Goal: Task Accomplishment & Management: Use online tool/utility

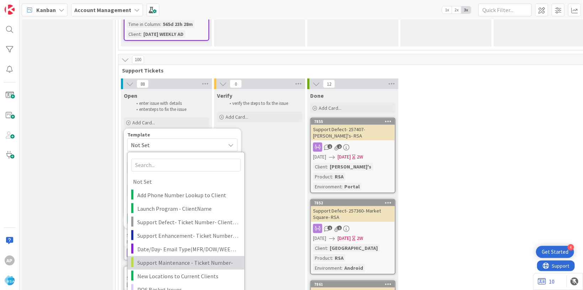
scroll to position [1494, 0]
click at [179, 258] on span "Support Maintenance - Ticket Number-" at bounding box center [188, 262] width 102 height 9
type textarea "x"
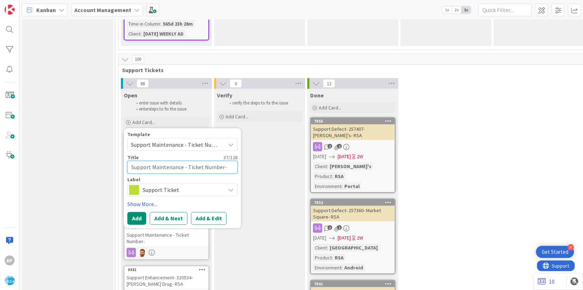
click at [220, 161] on textarea "Support Maintenance - Ticket Number-" at bounding box center [182, 167] width 110 height 13
type textarea "Support Maintenance - Ticket Numbe-"
type textarea "x"
type textarea "Support Maintenance - Ticket Numb-"
type textarea "x"
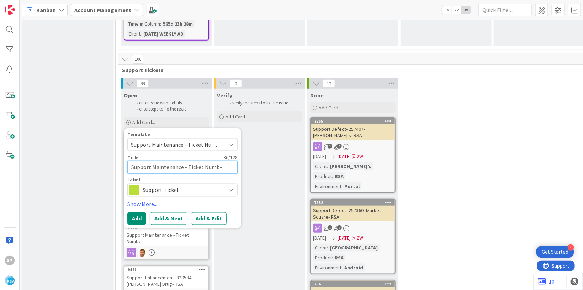
type textarea "Support Maintenance - Ticket Num-"
type textarea "x"
type textarea "Support Maintenance - Ticket Nu-"
type textarea "x"
type textarea "Support Maintenance - Ticket N-"
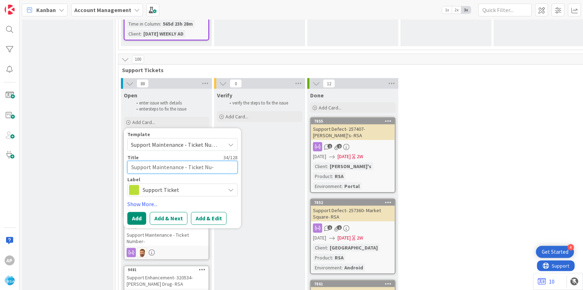
type textarea "x"
type textarea "Support Maintenance - Ticket -"
type textarea "x"
type textarea "Support Maintenance - Ticket-"
type textarea "x"
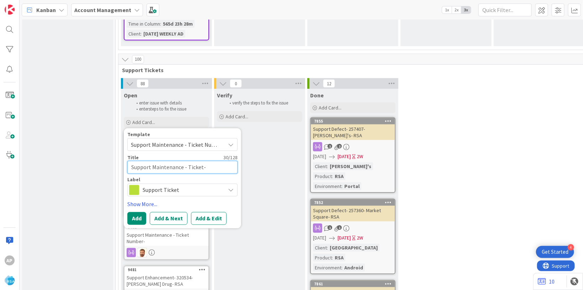
type textarea "Support Maintenance - Ticke-"
type textarea "x"
type textarea "Support Maintenance - Tick-"
type textarea "x"
type textarea "Support Maintenance - Tic-"
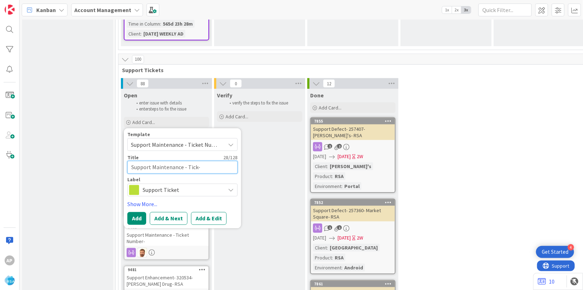
type textarea "x"
type textarea "Support Maintenance - Ti-"
type textarea "x"
type textarea "Support Maintenance - T-"
type textarea "x"
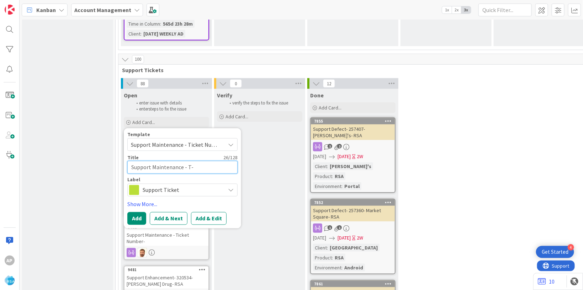
type textarea "Support Maintenance - -"
type textarea "x"
type textarea "Support Maintenance - 3-"
type textarea "x"
type textarea "Support Maintenance - 32-"
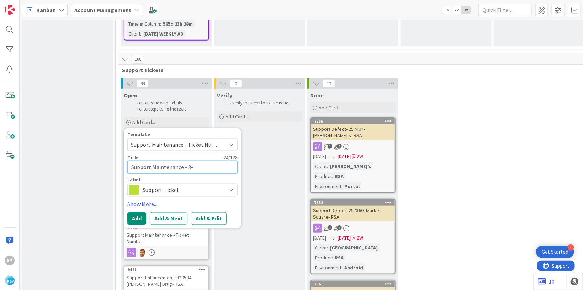
type textarea "x"
type textarea "Support Maintenance - 320-"
type textarea "x"
type textarea "Support Maintenance - 3208-"
type textarea "x"
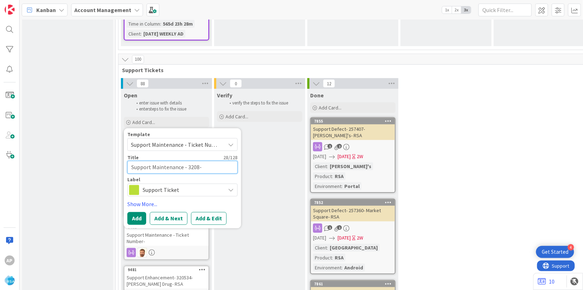
type textarea "Support Maintenance - 32087-"
type textarea "x"
type textarea "Support Maintenance - 320878-"
type textarea "x"
click at [215, 161] on textarea "Support Maintenance - 320878-" at bounding box center [182, 167] width 110 height 13
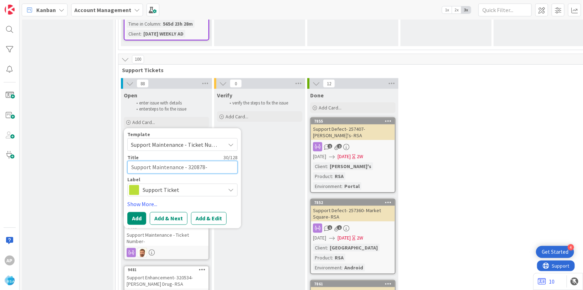
type textarea "Support Maintenance - 320878-D"
type textarea "x"
type textarea "Support Maintenance - 320878-Di"
type textarea "x"
type textarea "Support Maintenance - 320878-Dic"
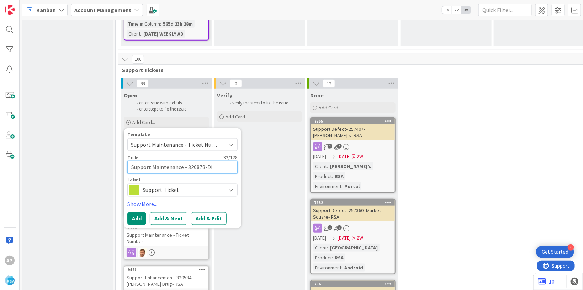
type textarea "x"
type textarea "Support Maintenance - 320878-Dick"
type textarea "x"
type textarea "Support Maintenance - 320878-Dicks"
type textarea "x"
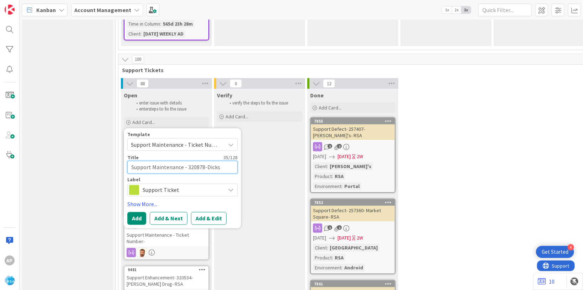
type textarea "Support Maintenance - 320878-Dicks"
type textarea "x"
type textarea "Support Maintenance - 320878-Dicks F"
type textarea "x"
type textarea "Support Maintenance - 320878-Dicks Fr"
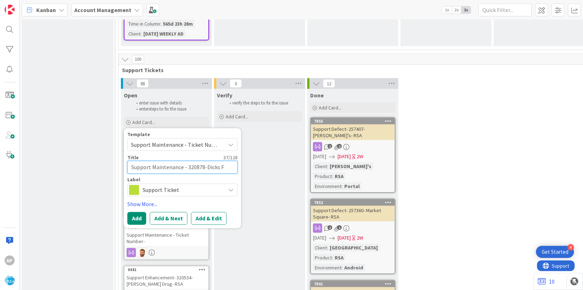
type textarea "x"
type textarea "Support Maintenance - 320878-Dicks Fre"
type textarea "x"
type textarea "Support Maintenance - 320878-Dicks Fres"
type textarea "x"
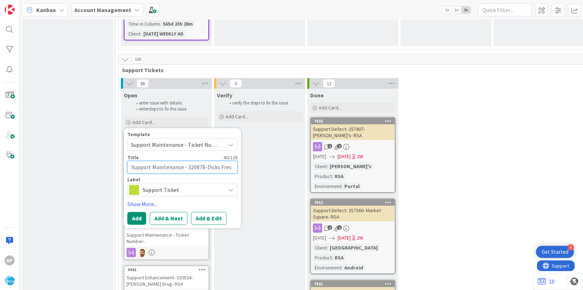
type textarea "Support Maintenance - 320878-Dicks Fresh"
type textarea "x"
type textarea "Support Maintenance - 320878-Dicks Fresh"
type textarea "x"
type textarea "Support Maintenance - 320878-Dicks Fresh M"
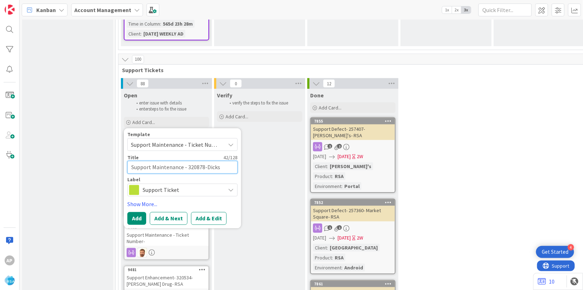
type textarea "x"
type textarea "Support Maintenance - 320878-Dicks Fresh Ma"
type textarea "x"
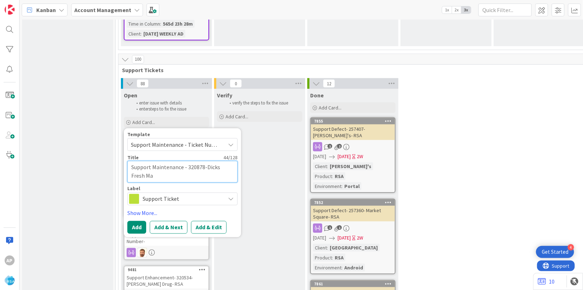
type textarea "Support Maintenance - 320878-Dicks Fresh Mar"
type textarea "x"
type textarea "Support Maintenance - 320878-Dicks Fresh Mark"
type textarea "x"
type textarea "Support Maintenance - 320878-Dicks Fresh Marke"
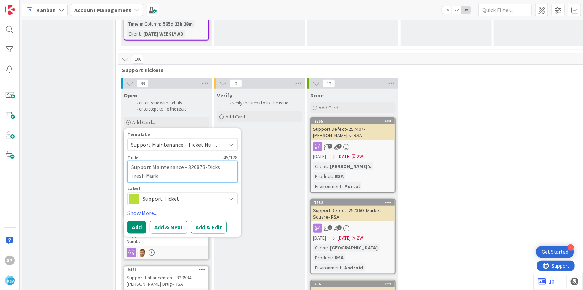
type textarea "x"
type textarea "Support Maintenance - 320878-Dicks Fresh Market"
type textarea "x"
type textarea "Support Maintenance - 320878-Dicks Fresh Market-"
type textarea "x"
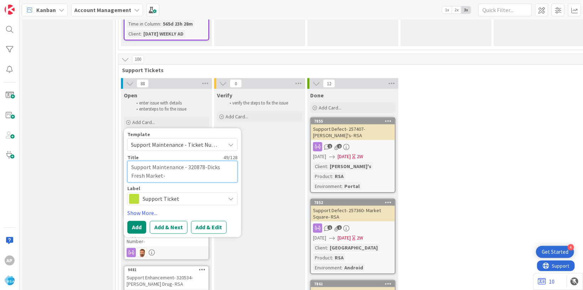
type textarea "Support Maintenance - 320878-Dicks Fresh Market-R"
type textarea "x"
type textarea "Support Maintenance - 320878-Dicks Fresh Market-RS"
type textarea "x"
type textarea "Support Maintenance - 320878-Dicks Fresh Market-RSA"
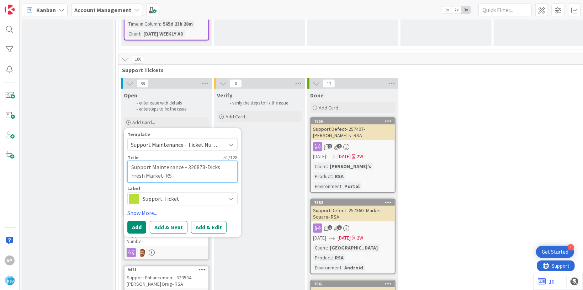
type textarea "x"
type textarea "Support Maintenance - 320878-Dicks Fresh Market-RSA"
click at [216, 221] on button "Add & Edit" at bounding box center [209, 227] width 36 height 13
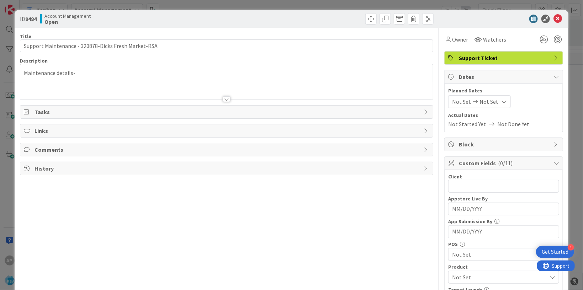
click at [87, 72] on div "Maintenance details-" at bounding box center [226, 84] width 413 height 32
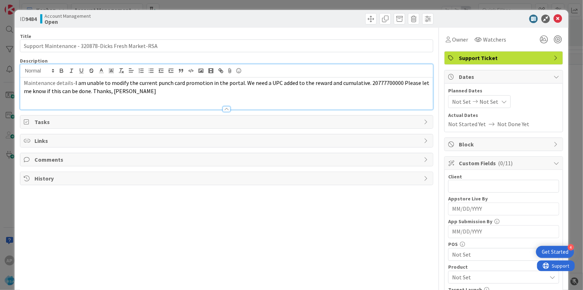
click at [461, 99] on span "Not Set" at bounding box center [461, 102] width 19 height 9
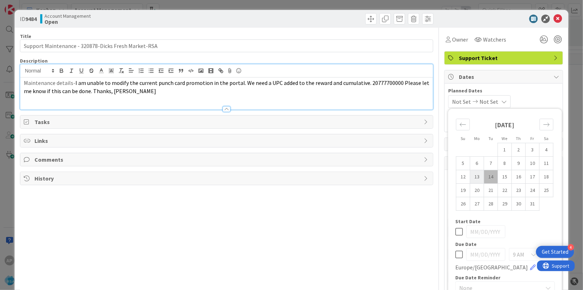
click at [471, 178] on td "13" at bounding box center [477, 177] width 14 height 14
type input "[DATE]"
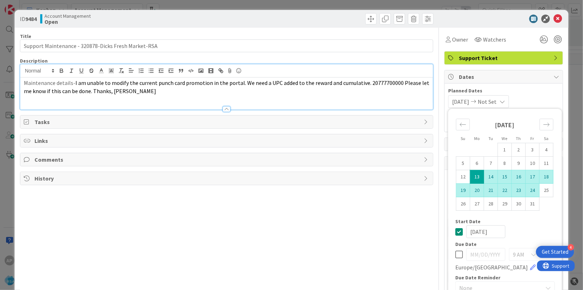
click at [527, 190] on td "24" at bounding box center [533, 191] width 14 height 14
type input "[DATE]"
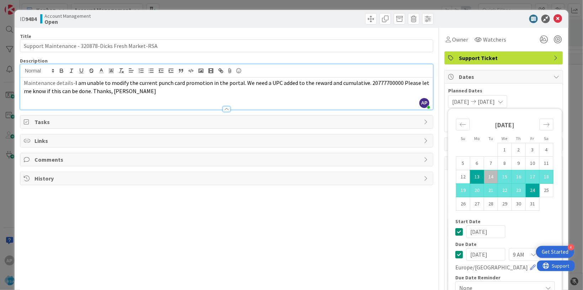
click at [527, 223] on div "Start Date" at bounding box center [506, 221] width 100 height 5
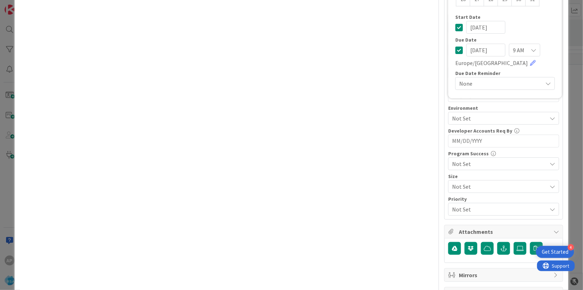
scroll to position [217, 0]
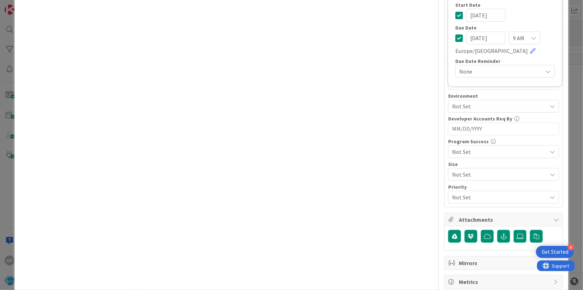
click at [455, 107] on span "Not Set" at bounding box center [499, 106] width 95 height 9
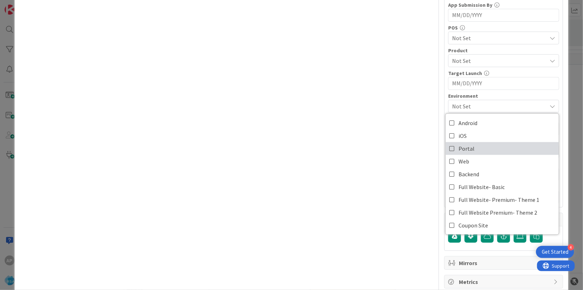
click at [465, 146] on span "Portal" at bounding box center [467, 148] width 16 height 11
click at [375, 149] on div "Title 52 / 128 Support Maintenance - 320878-Dicks Fresh Market-RSA Description …" at bounding box center [227, 50] width 414 height 478
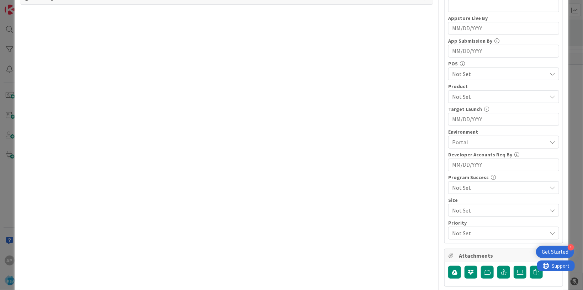
scroll to position [86, 0]
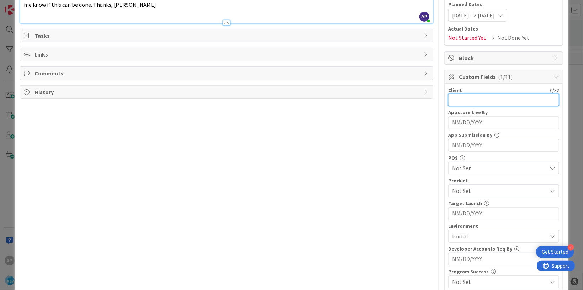
click at [463, 94] on input "text" at bounding box center [503, 100] width 111 height 13
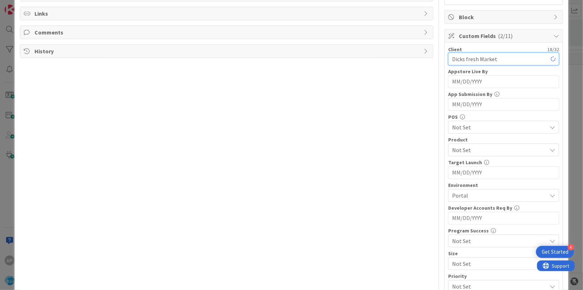
scroll to position [130, 0]
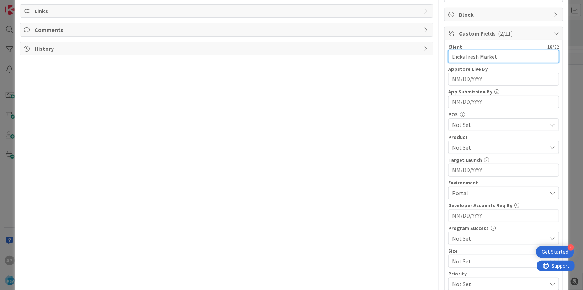
type input "Dicks fresh Market"
click at [465, 147] on span "Not Set" at bounding box center [499, 147] width 95 height 9
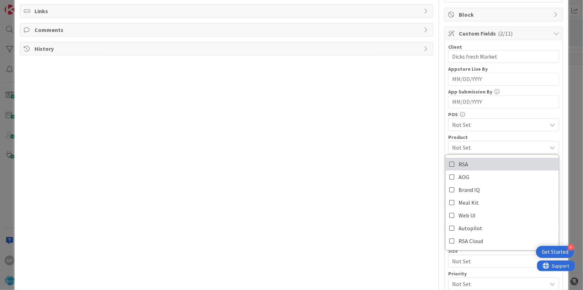
click at [465, 163] on link "RSA" at bounding box center [502, 164] width 113 height 13
click at [374, 148] on div "Title 52 / 128 Support Maintenance - 320878-Dicks Fresh Market-RSA Description …" at bounding box center [227, 137] width 414 height 478
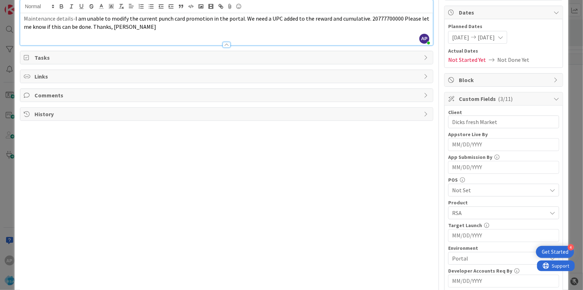
scroll to position [0, 0]
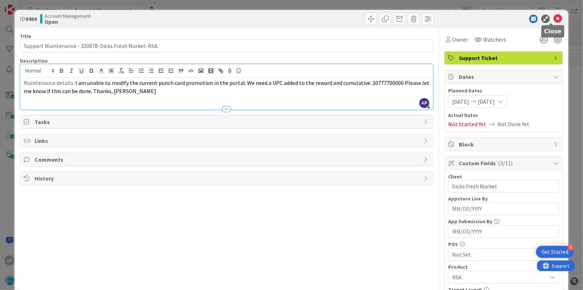
click at [554, 19] on icon at bounding box center [558, 19] width 9 height 9
